Goal: Check status

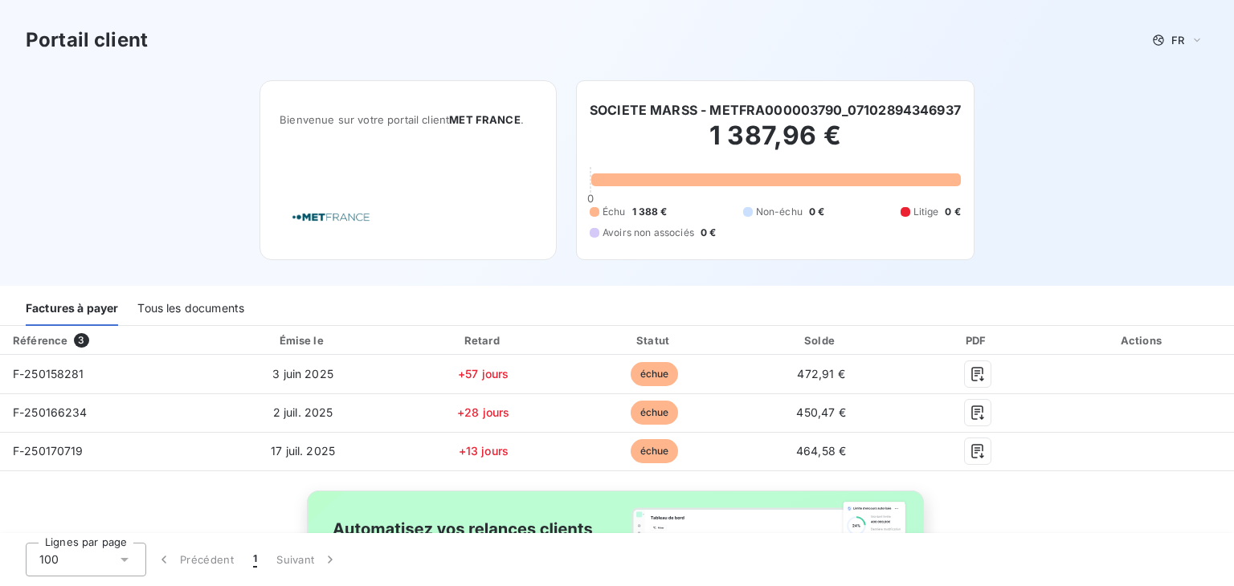
click at [1226, 562] on div "Lignes par page 100 Précédent 1 Suivant" at bounding box center [617, 559] width 1234 height 53
click at [183, 309] on div "Tous les documents" at bounding box center [190, 309] width 107 height 34
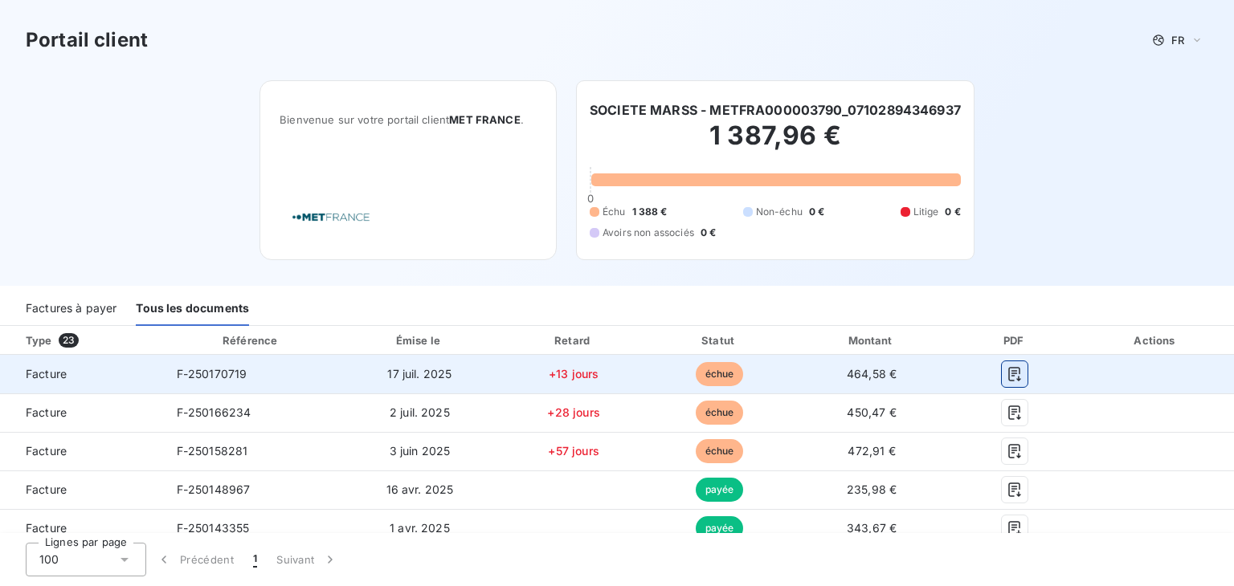
click at [1009, 373] on icon "button" at bounding box center [1015, 374] width 12 height 14
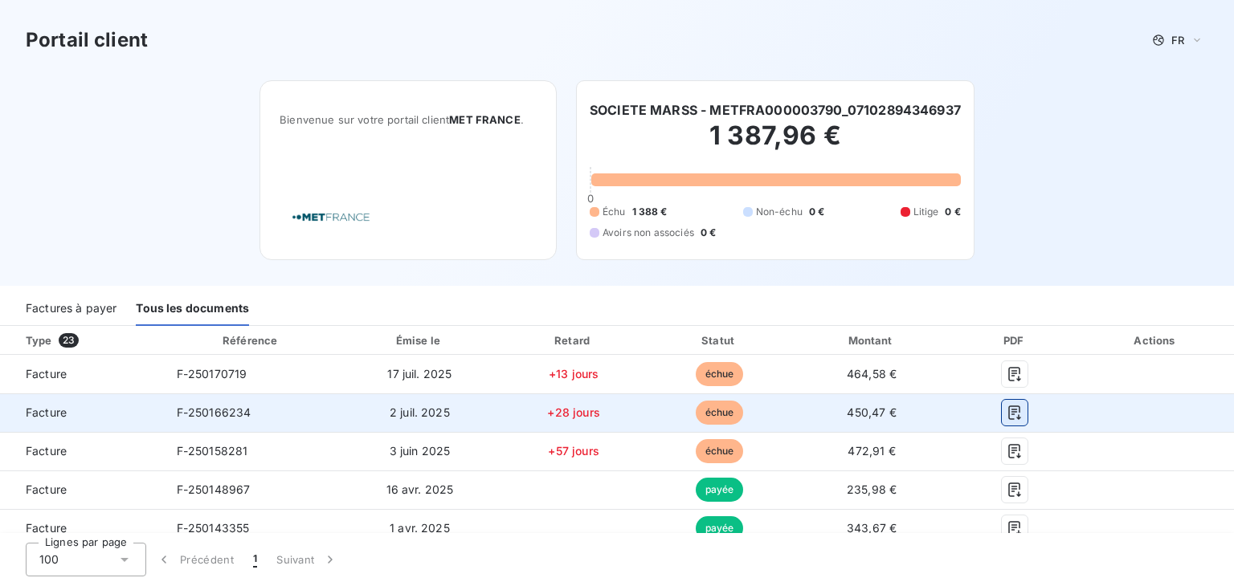
click at [1006, 410] on icon "button" at bounding box center [1014, 413] width 16 height 16
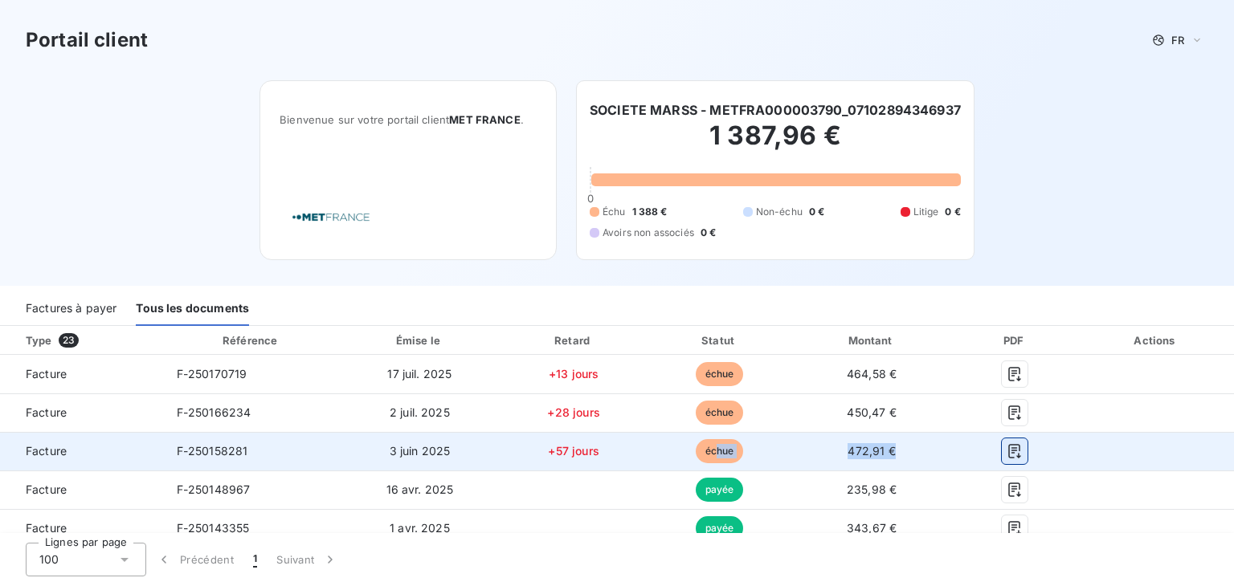
drag, startPoint x: 708, startPoint y: 447, endPoint x: 1006, endPoint y: 451, distance: 298.8
click at [1006, 451] on tr "Facture F-250158281 3 juin 2025 +57 jours échue 472,91 €" at bounding box center [617, 451] width 1234 height 39
click at [1006, 451] on icon "button" at bounding box center [1014, 451] width 16 height 16
